Goal: Navigation & Orientation: Find specific page/section

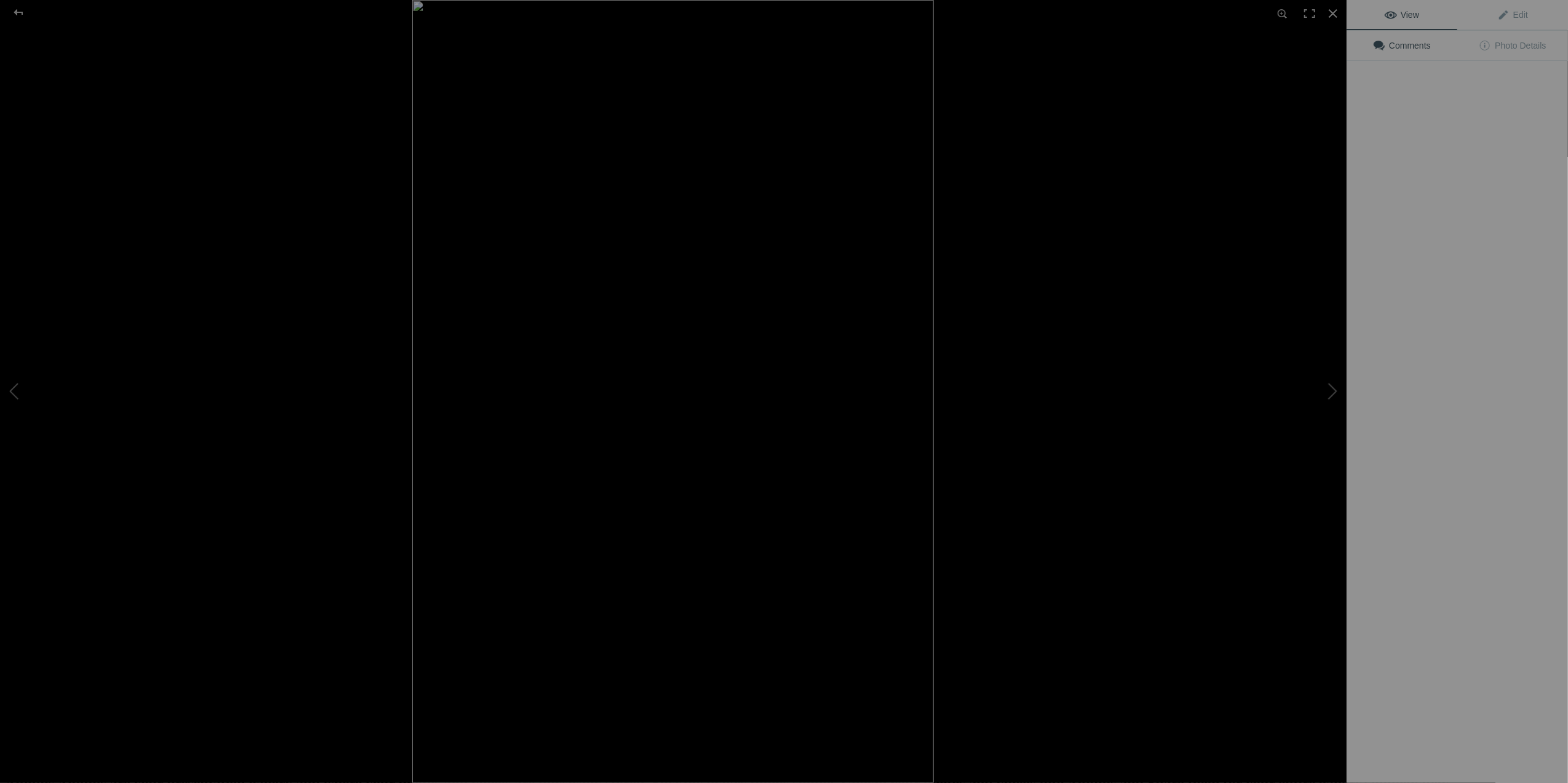
click at [571, 343] on img at bounding box center [674, 392] width 522 height 783
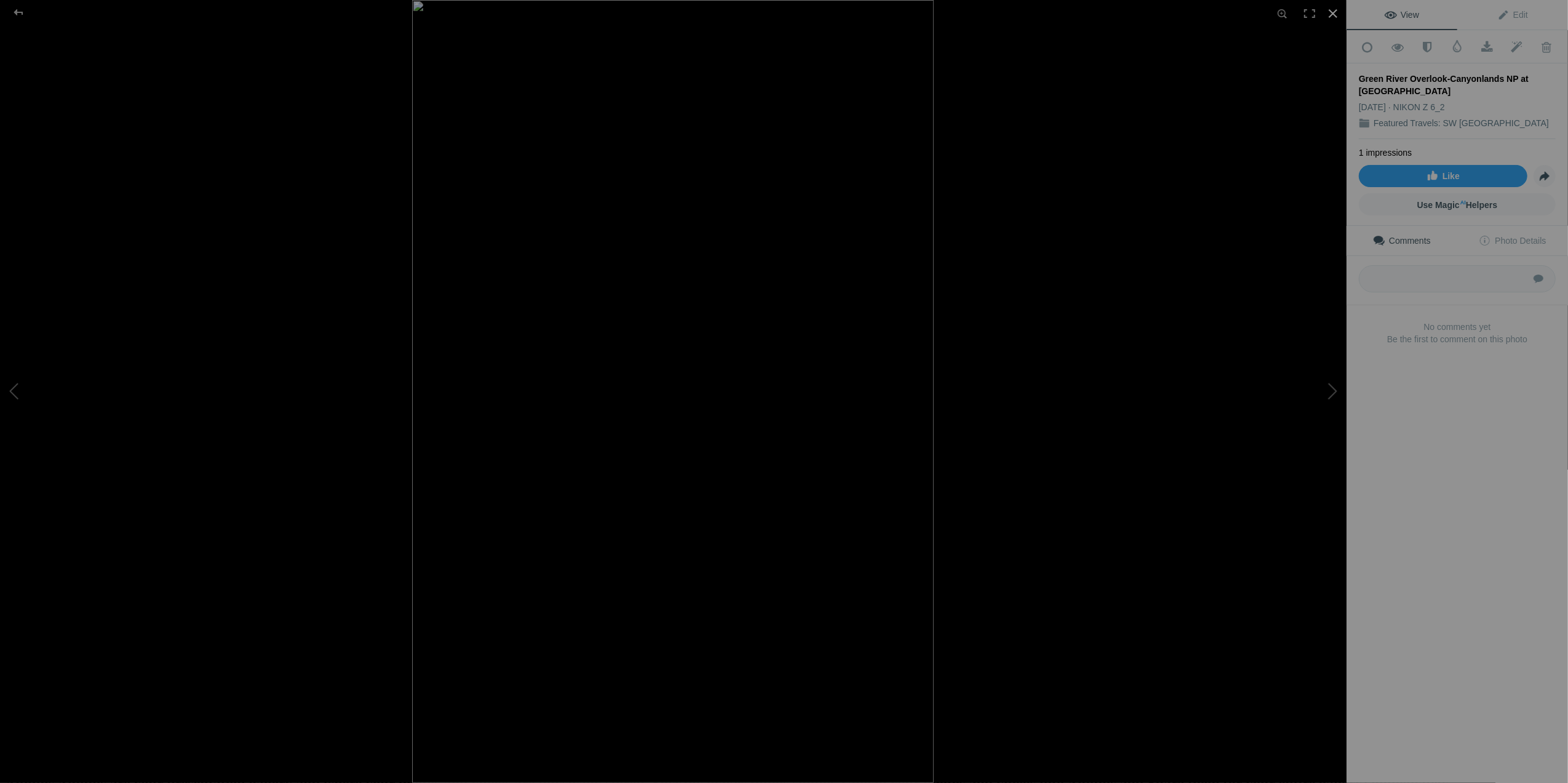
click at [1336, 13] on div at bounding box center [1332, 13] width 27 height 27
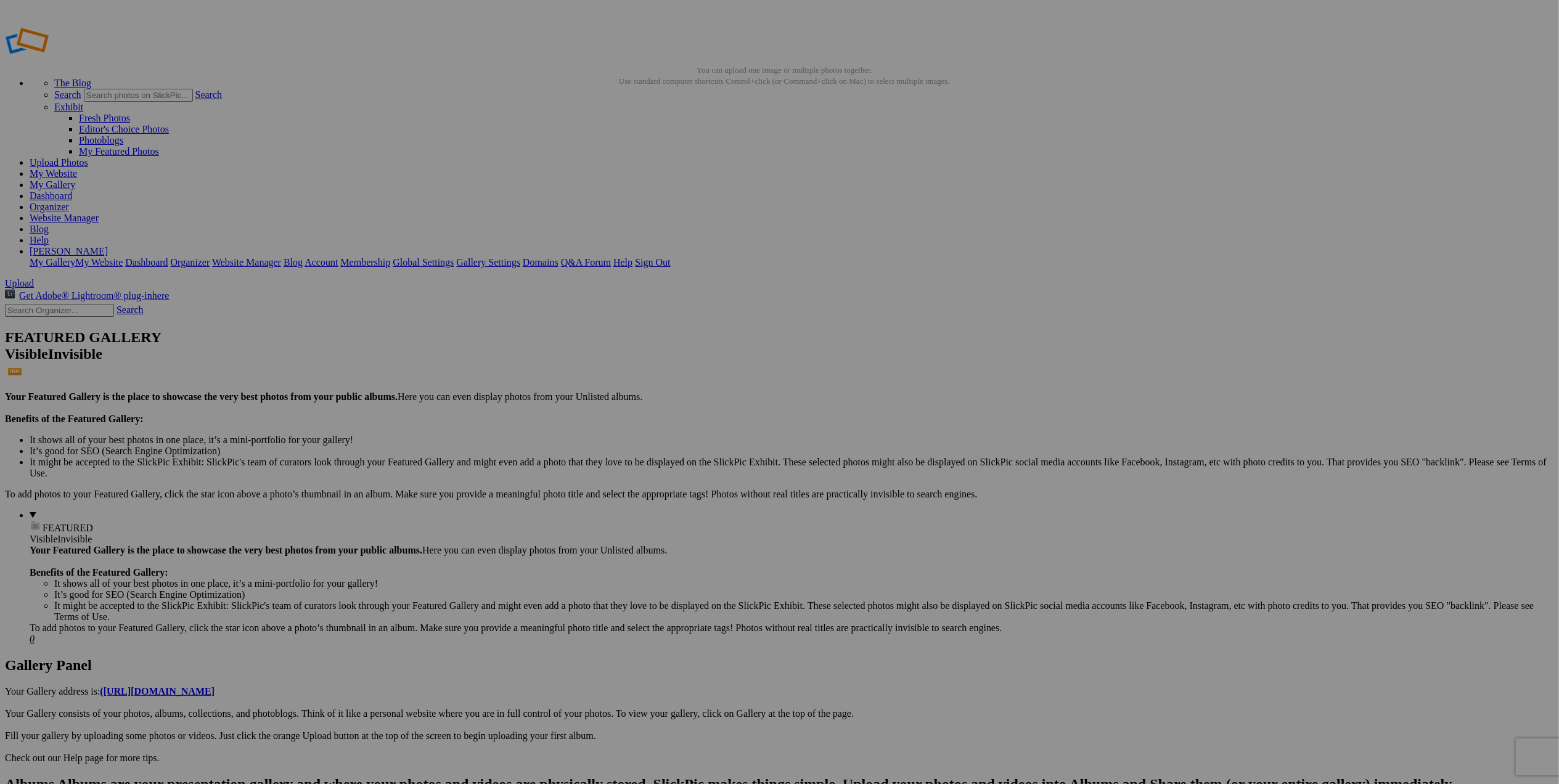
drag, startPoint x: 265, startPoint y: 493, endPoint x: 356, endPoint y: 509, distance: 92.4
drag, startPoint x: 356, startPoint y: 509, endPoint x: 805, endPoint y: 526, distance: 449.3
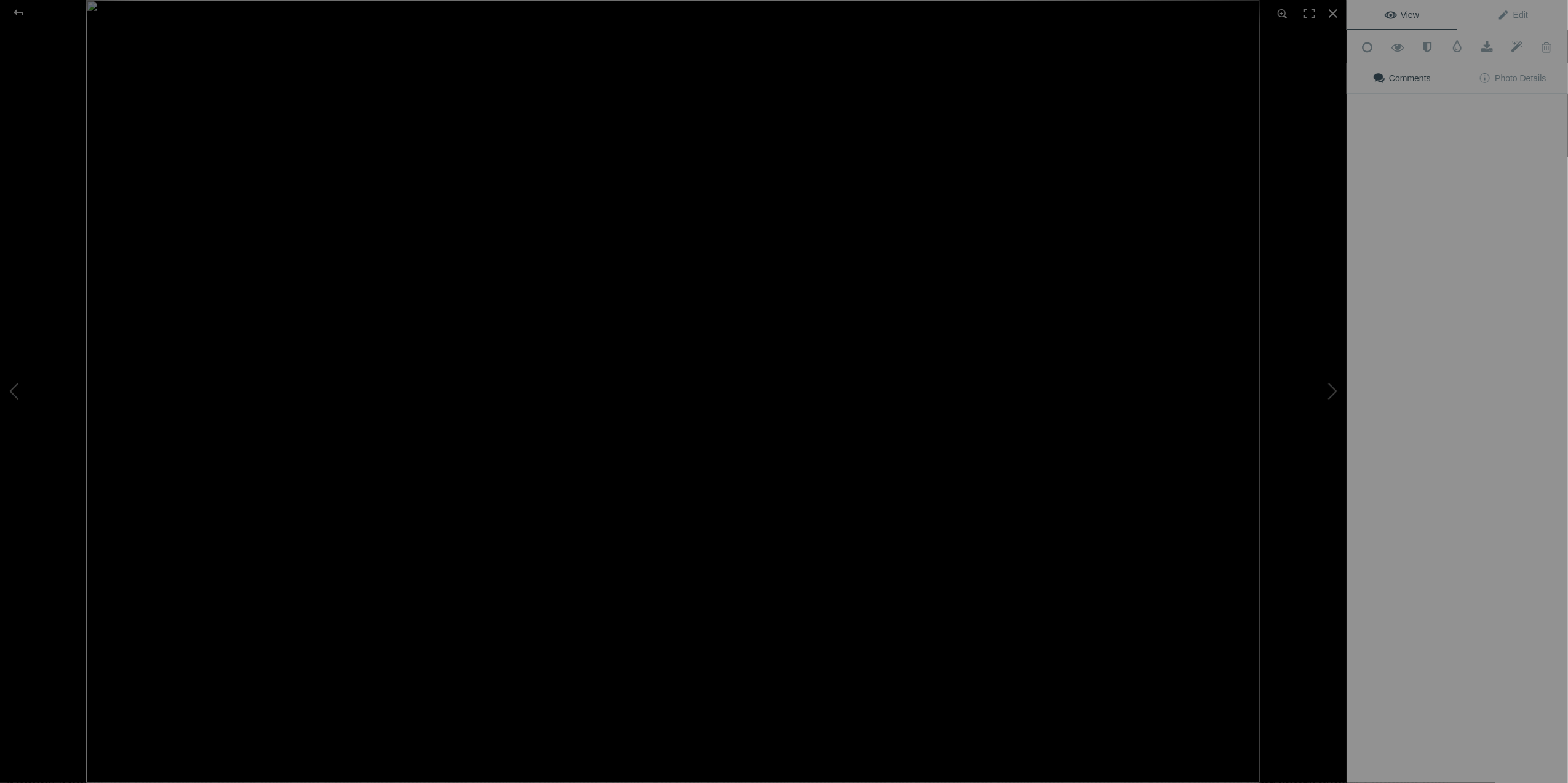
click at [1221, 193] on img at bounding box center [674, 392] width 1174 height 783
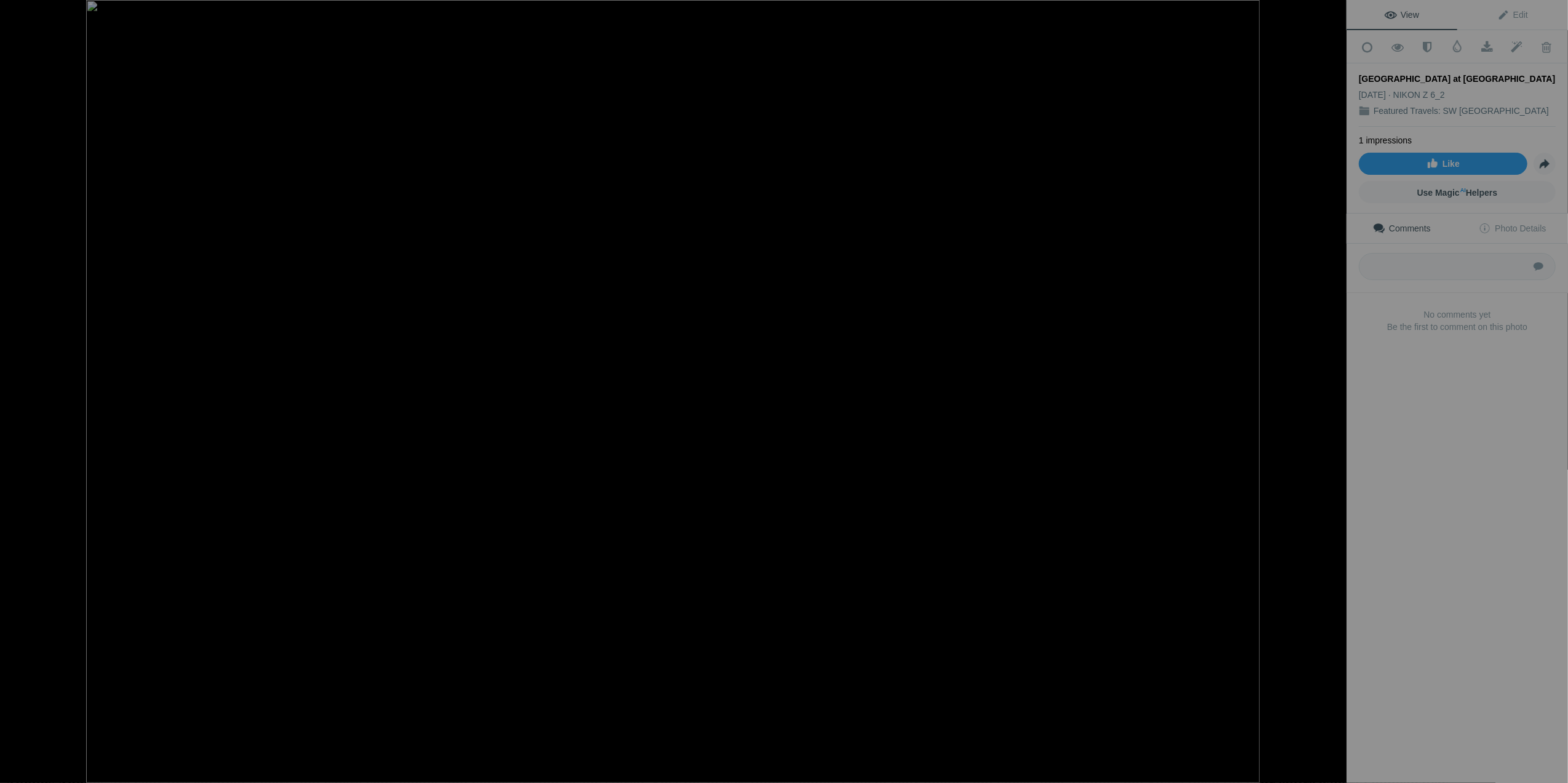
click at [1330, 11] on div at bounding box center [1332, 13] width 27 height 27
